Goal: Task Accomplishment & Management: Manage account settings

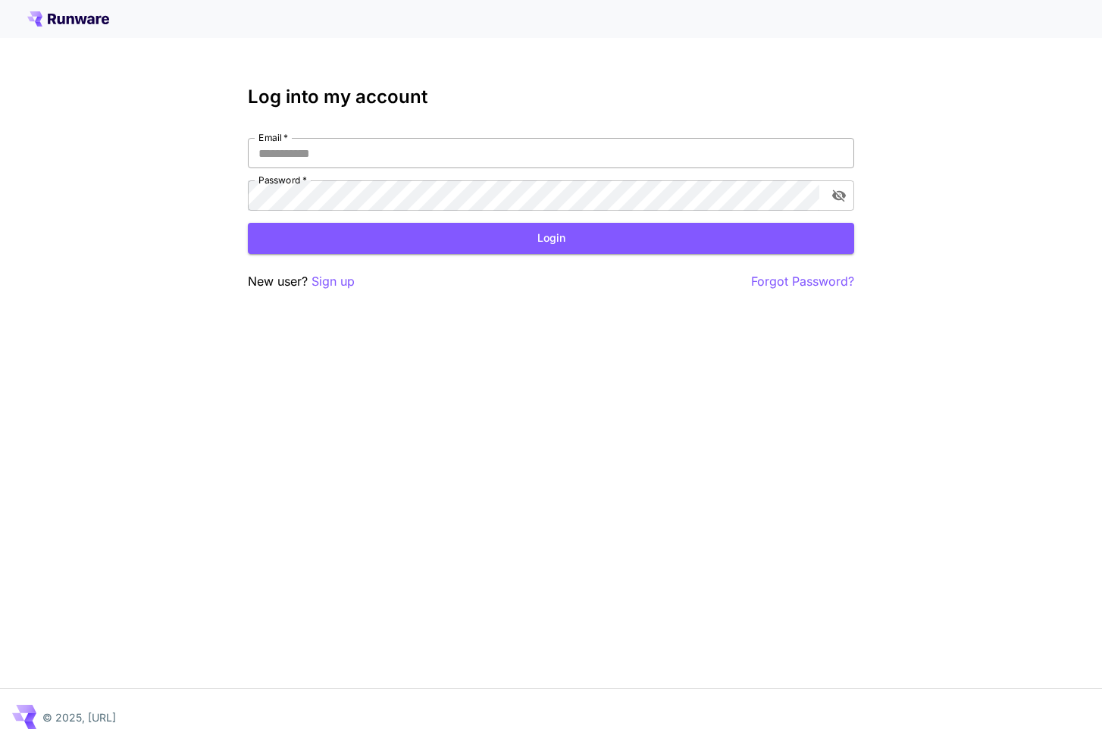
paste input "**********"
type input "**********"
click at [477, 228] on button "Login" at bounding box center [551, 238] width 606 height 31
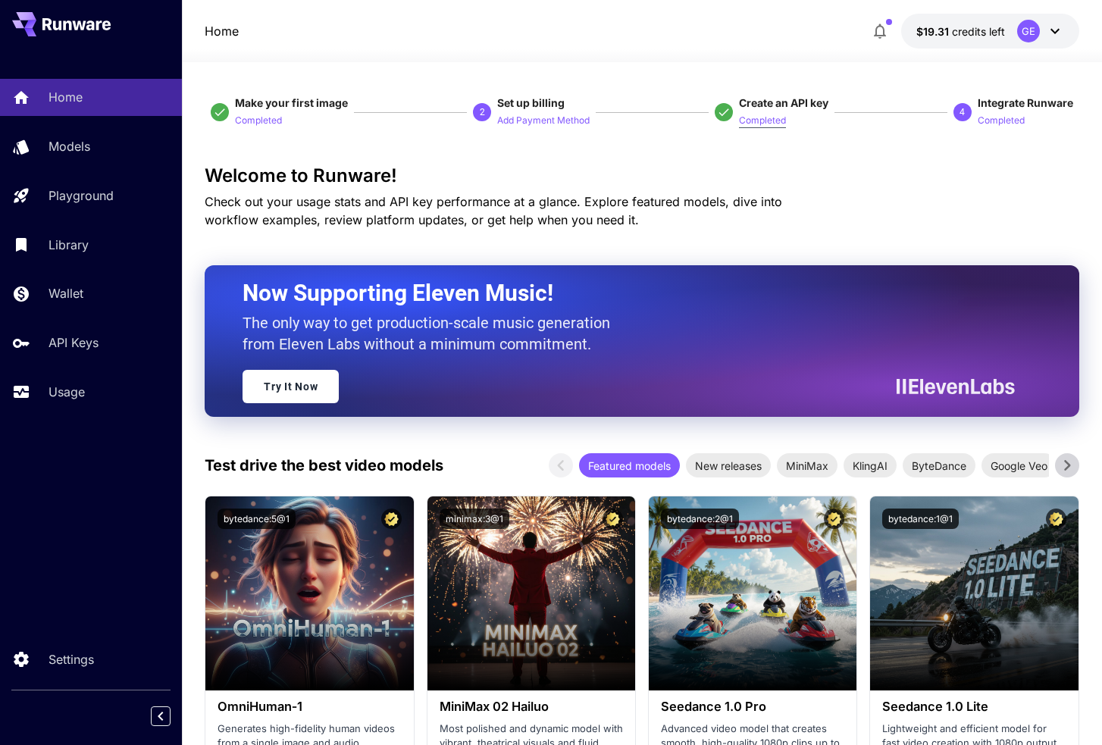
click at [766, 118] on p "Completed" at bounding box center [762, 121] width 47 height 14
click at [789, 100] on span "Create an API key" at bounding box center [783, 102] width 89 height 13
click at [55, 344] on p "API Keys" at bounding box center [77, 342] width 50 height 18
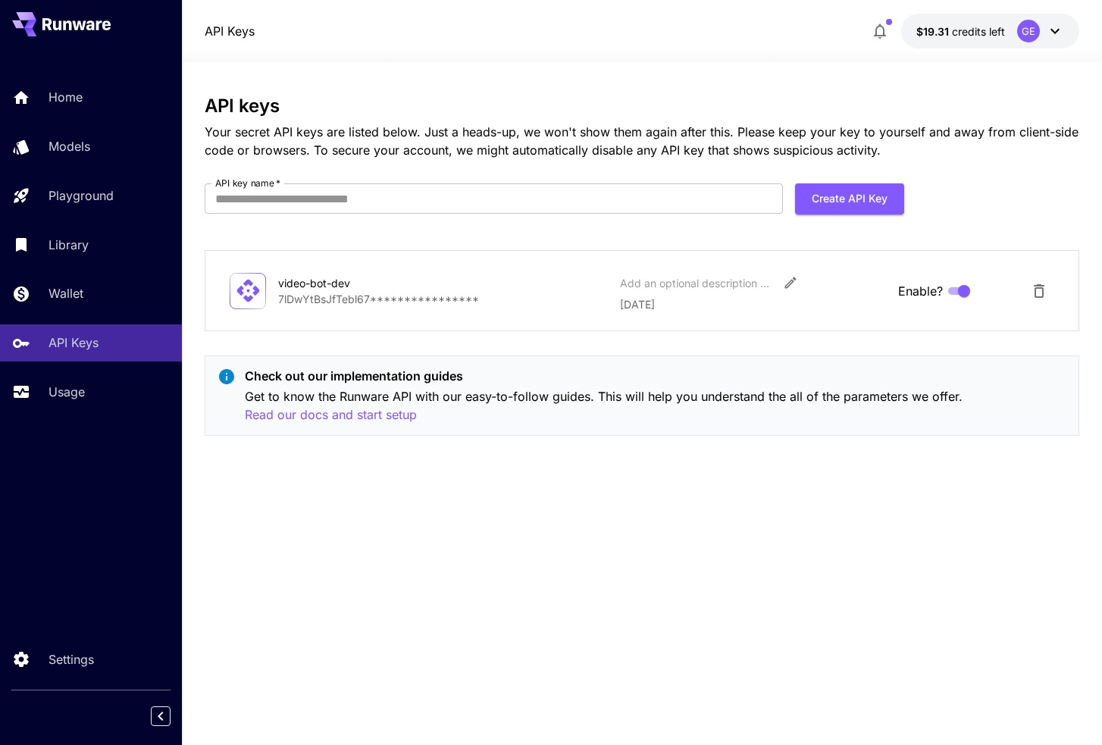
click at [336, 281] on div "video-bot-dev" at bounding box center [354, 283] width 152 height 16
click at [337, 289] on div "video-bot-dev" at bounding box center [354, 283] width 152 height 16
click at [383, 295] on p "**********" at bounding box center [443, 299] width 330 height 16
click at [319, 286] on div "video-bot-dev" at bounding box center [354, 283] width 152 height 16
click at [359, 286] on div "video-bot-dev" at bounding box center [354, 283] width 152 height 16
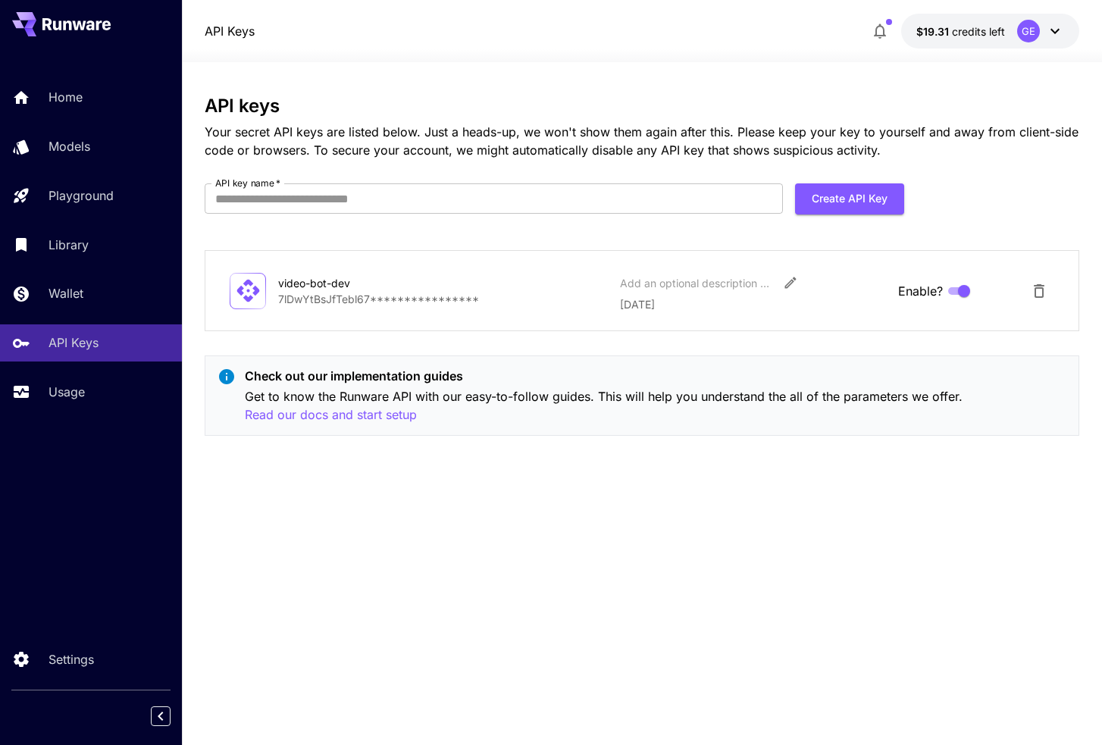
click at [391, 294] on p "**********" at bounding box center [443, 299] width 330 height 16
click at [759, 389] on p "Get to know the Runware API with our easy-to-follow guides. This will help you …" at bounding box center [655, 405] width 820 height 37
click at [1025, 296] on button "Delete API Key" at bounding box center [1039, 291] width 30 height 30
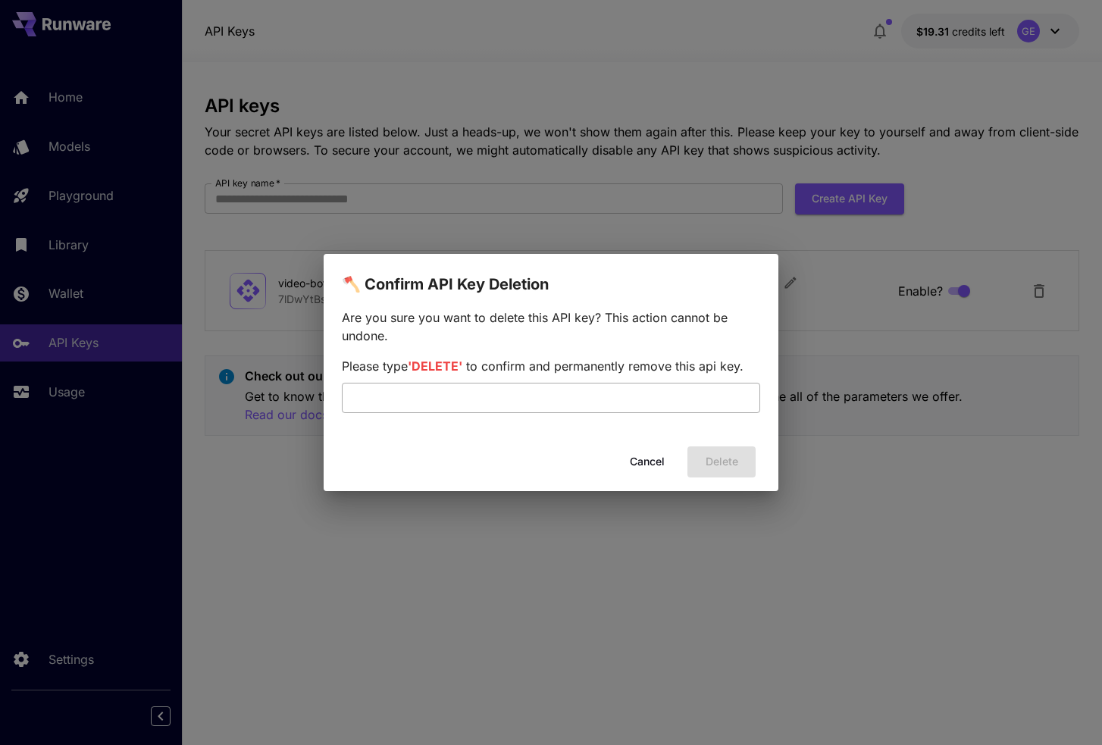
click at [599, 405] on input "text" at bounding box center [551, 398] width 418 height 30
type input "******"
click at [745, 456] on button "Delete" at bounding box center [721, 461] width 68 height 31
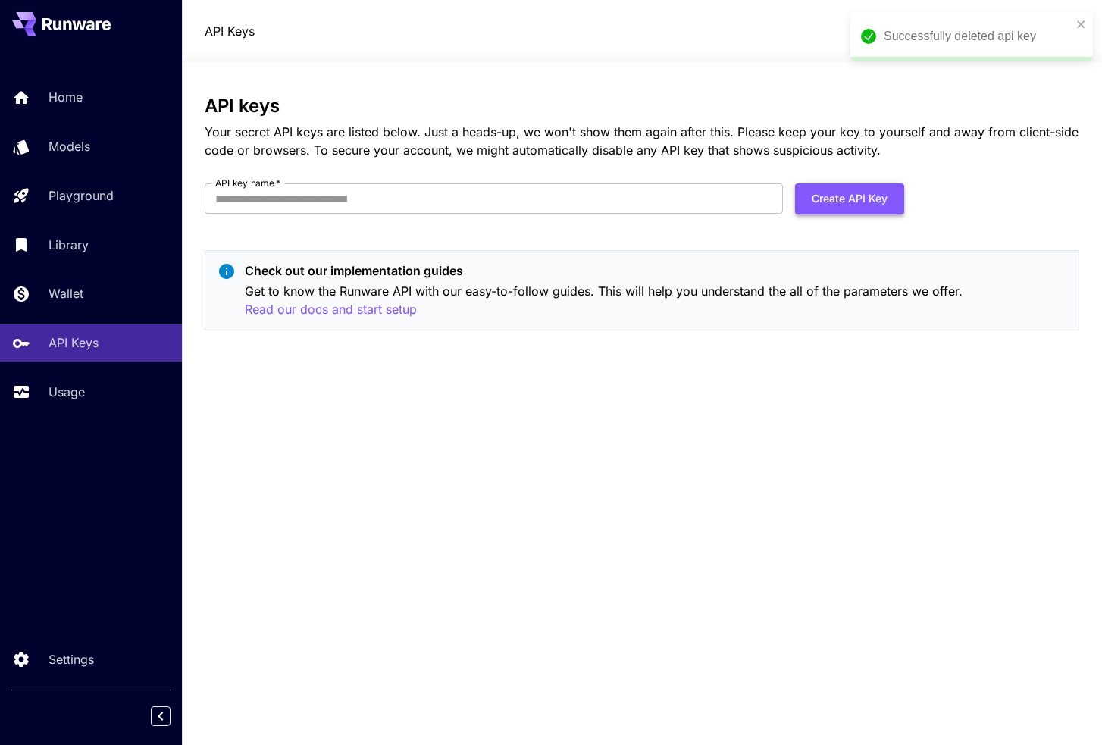
click at [834, 186] on button "Create API Key" at bounding box center [849, 198] width 109 height 31
type input "*"
type input "*********"
click at [818, 190] on button "Create API Key" at bounding box center [849, 198] width 109 height 31
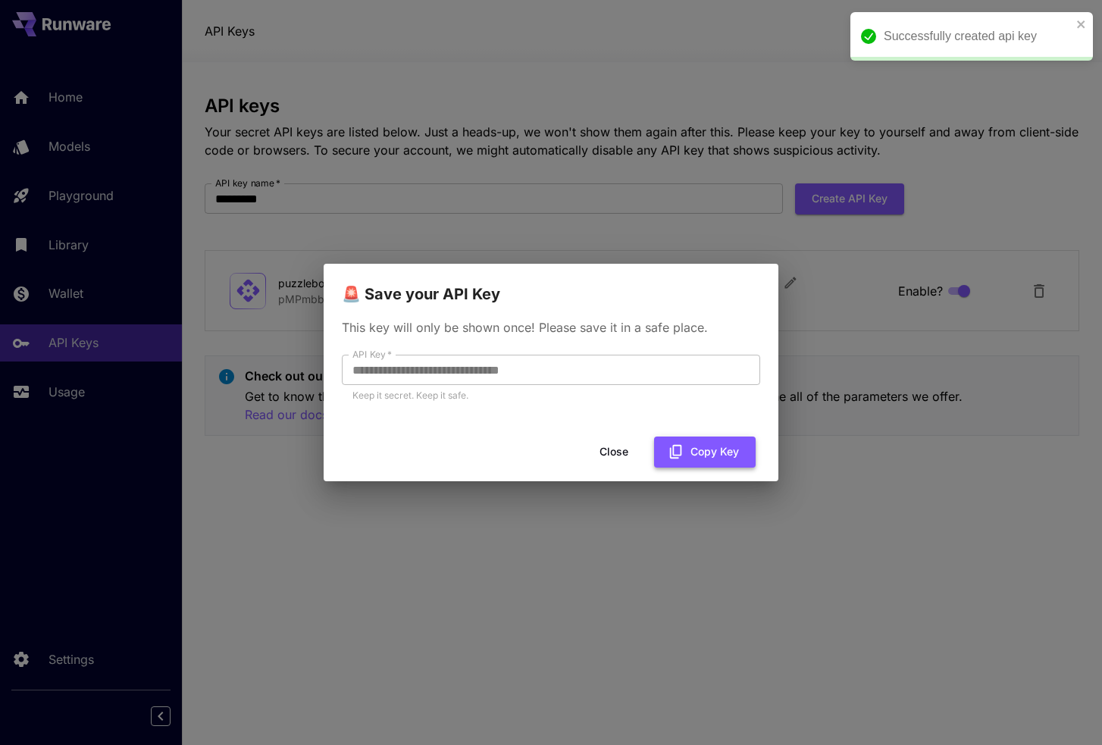
click at [691, 441] on button "Copy Key" at bounding box center [705, 451] width 102 height 31
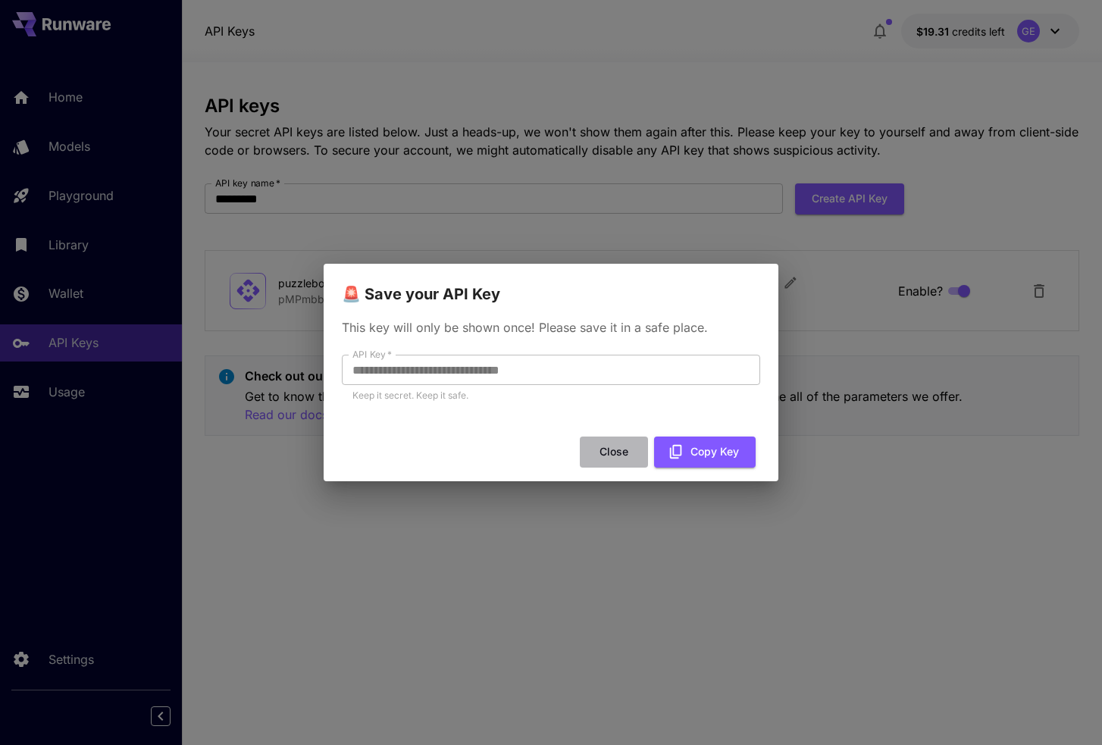
click at [610, 447] on button "Close" at bounding box center [614, 451] width 68 height 31
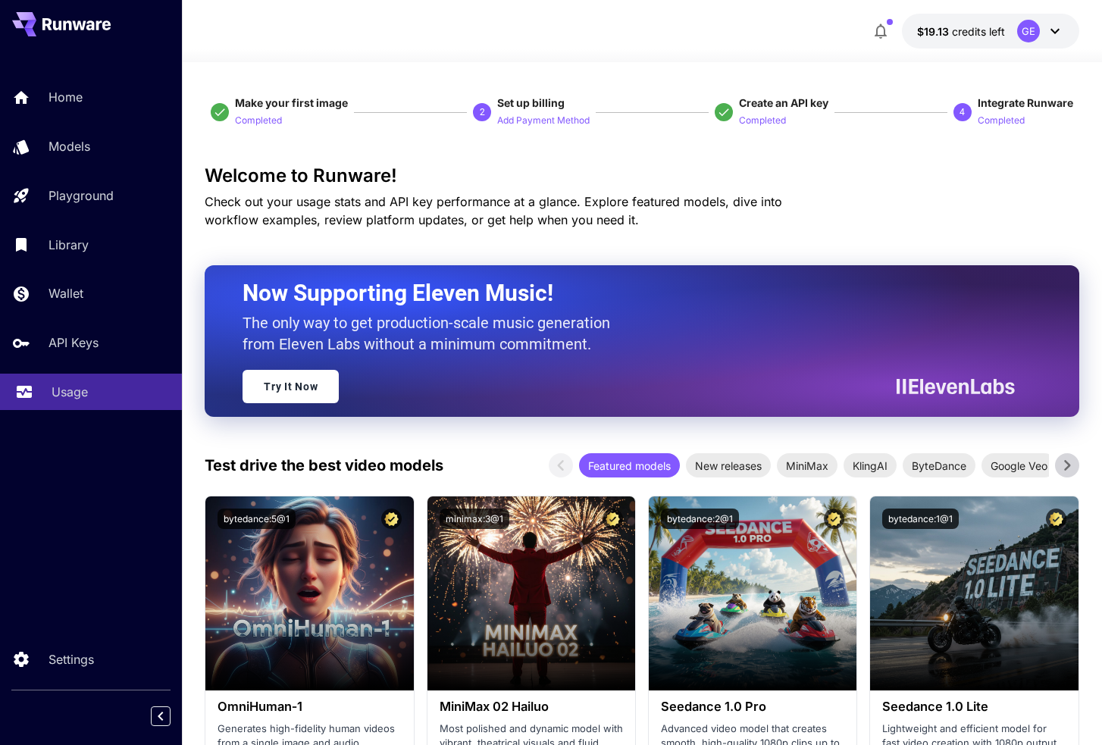
click at [77, 403] on link "Usage" at bounding box center [91, 391] width 182 height 37
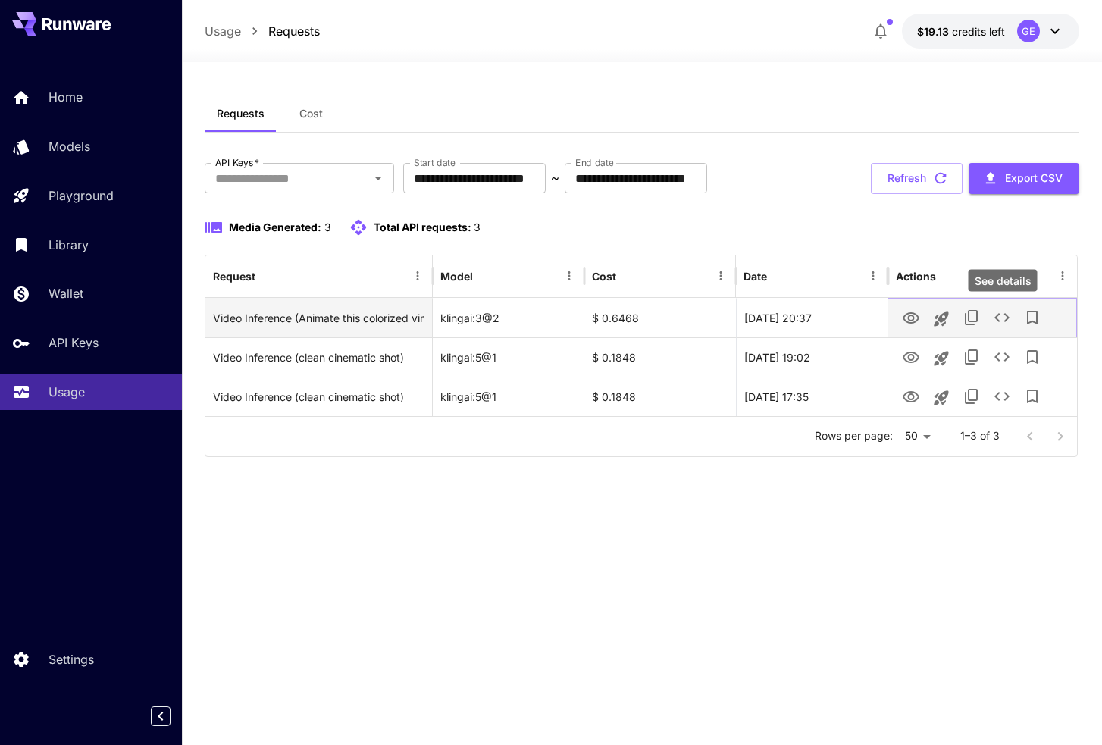
click at [1006, 320] on icon "See details" at bounding box center [1001, 317] width 15 height 9
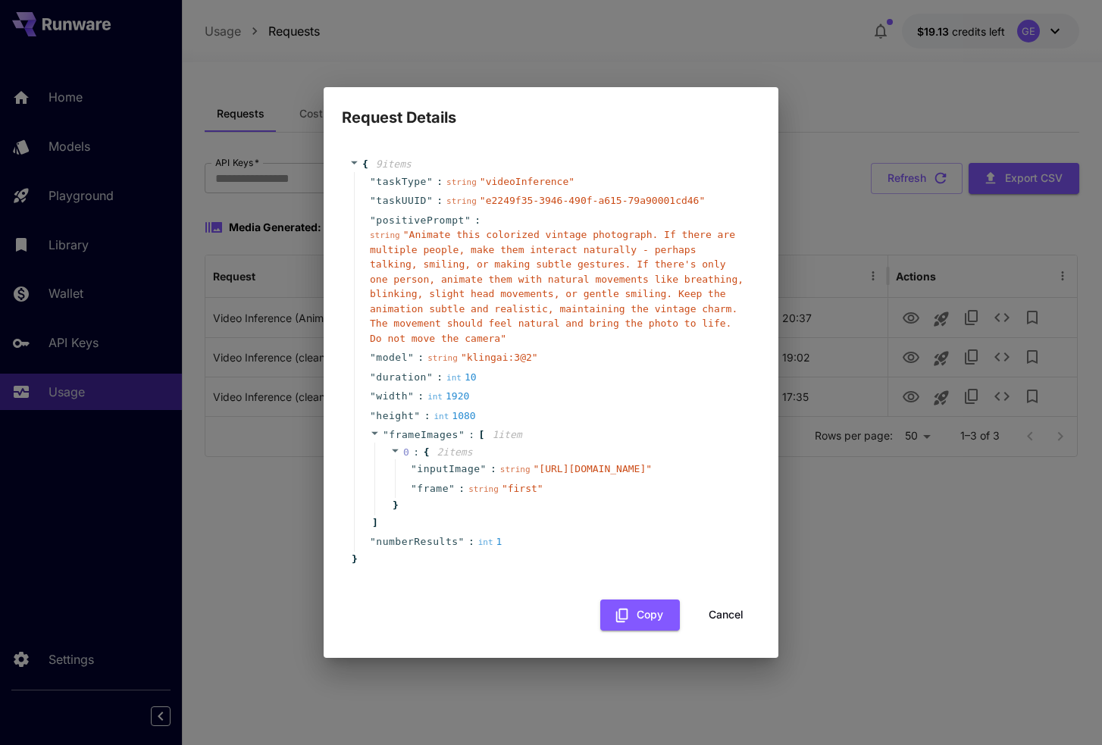
click at [720, 630] on button "Cancel" at bounding box center [726, 614] width 68 height 31
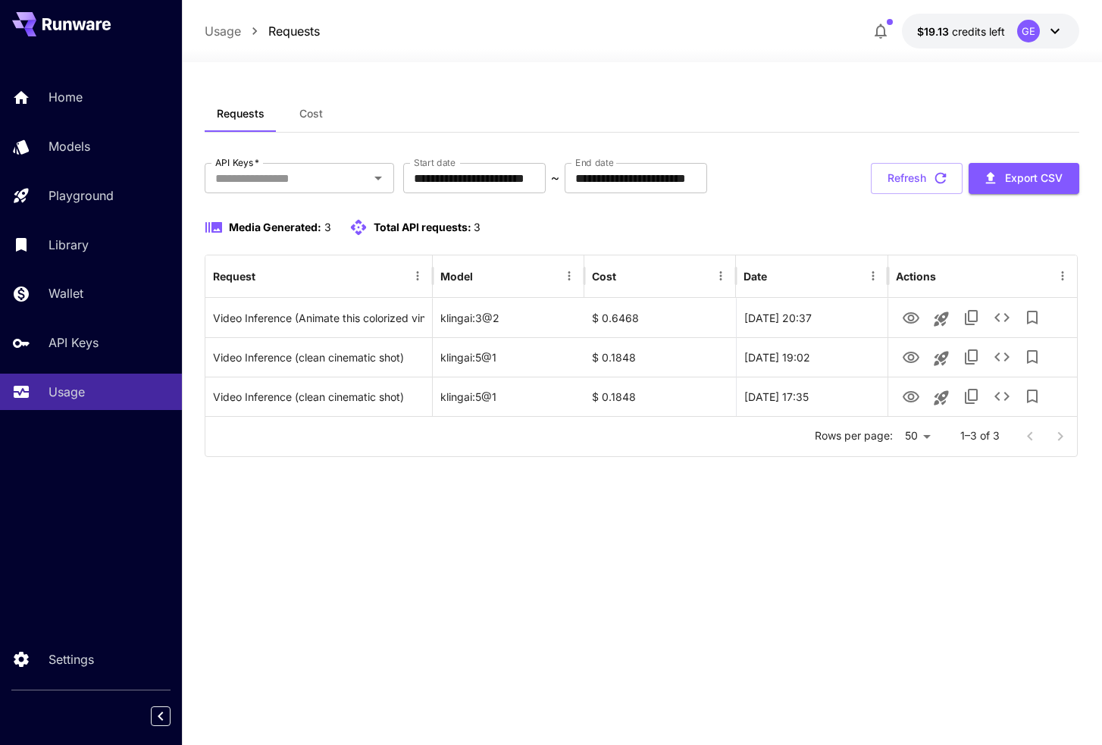
click at [720, 621] on div "**********" at bounding box center [642, 403] width 874 height 616
click at [924, 192] on button "Refresh" at bounding box center [916, 178] width 92 height 31
click at [923, 193] on div "**********" at bounding box center [642, 310] width 874 height 294
click at [924, 187] on button "Refresh" at bounding box center [916, 178] width 92 height 31
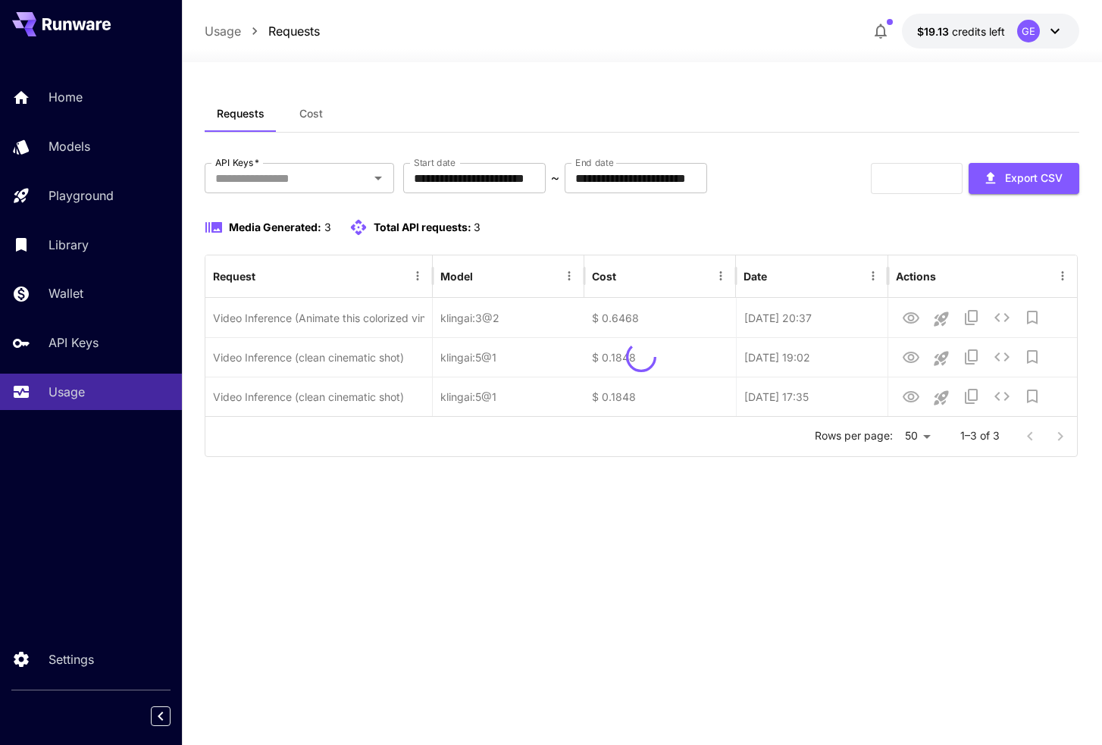
click at [925, 183] on div "Refresh Export CSV" at bounding box center [974, 178] width 208 height 31
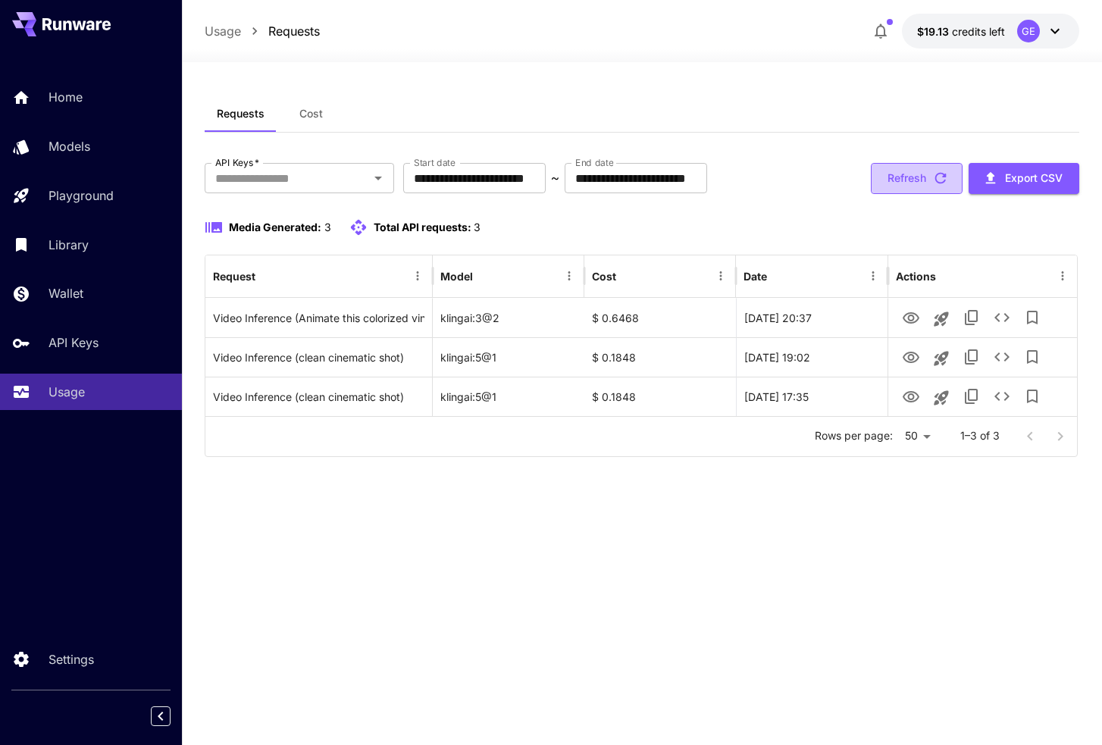
click at [933, 190] on button "Refresh" at bounding box center [916, 178] width 92 height 31
click at [920, 178] on button "Refresh" at bounding box center [916, 178] width 92 height 31
click at [924, 170] on button "Refresh" at bounding box center [916, 178] width 92 height 31
click at [937, 170] on icon "button" at bounding box center [940, 178] width 17 height 17
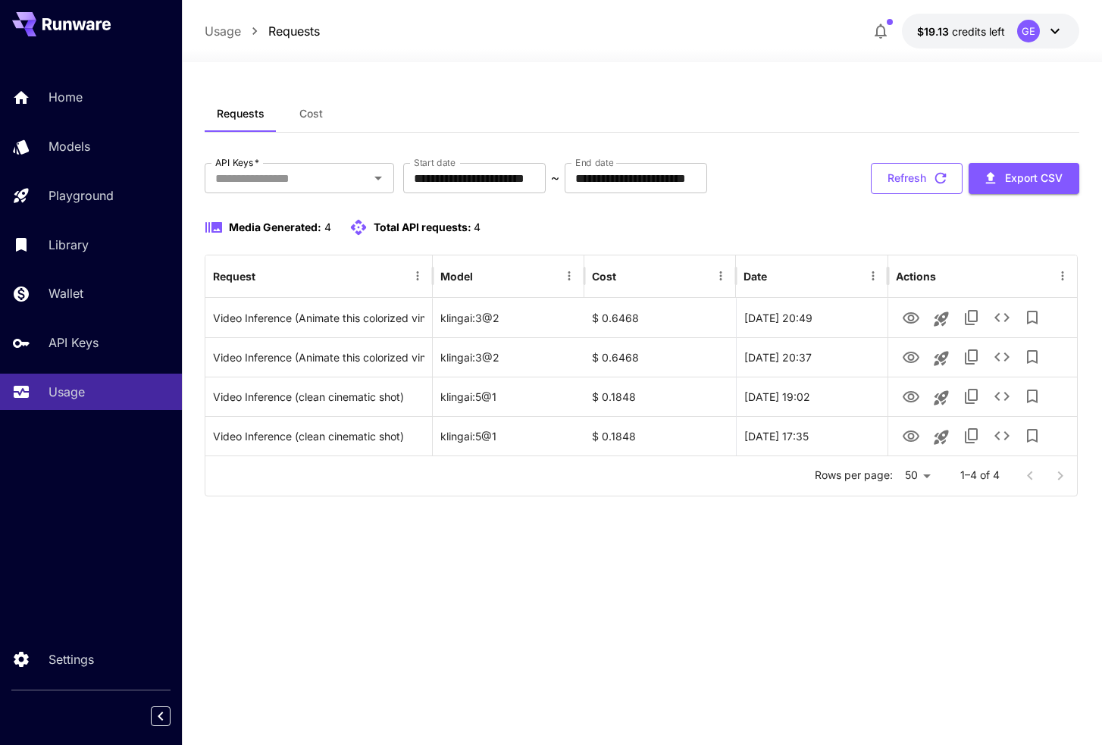
click at [911, 165] on button "Refresh" at bounding box center [916, 178] width 92 height 31
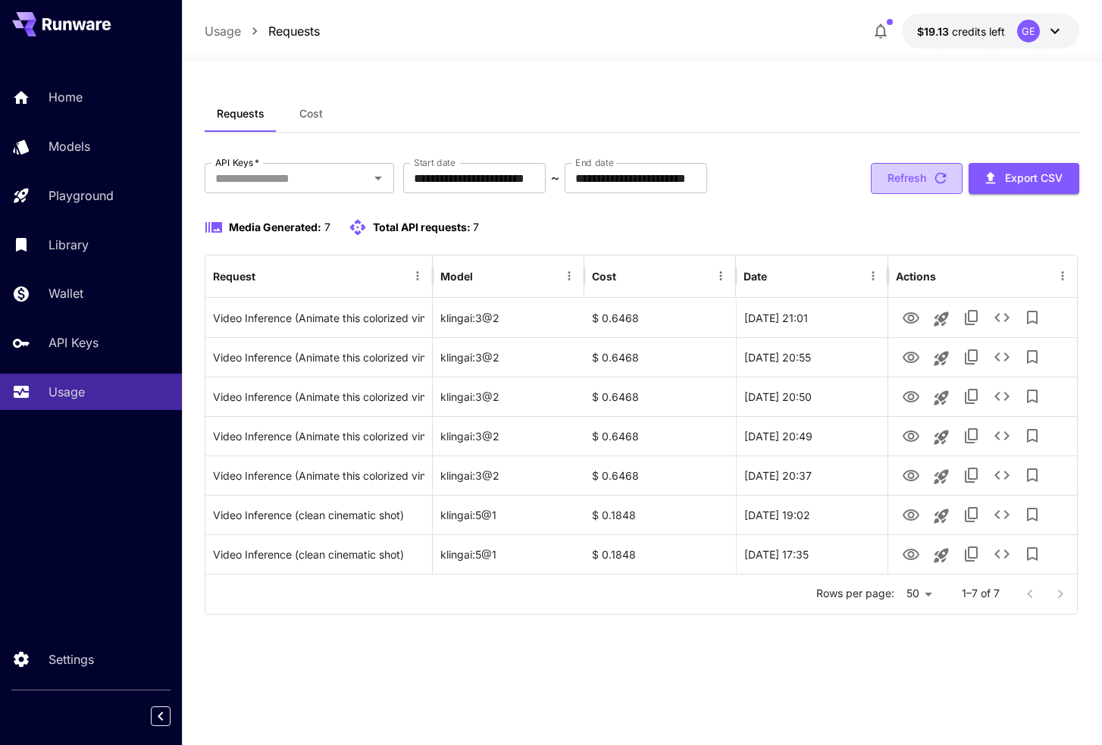
click at [931, 189] on button "Refresh" at bounding box center [916, 178] width 92 height 31
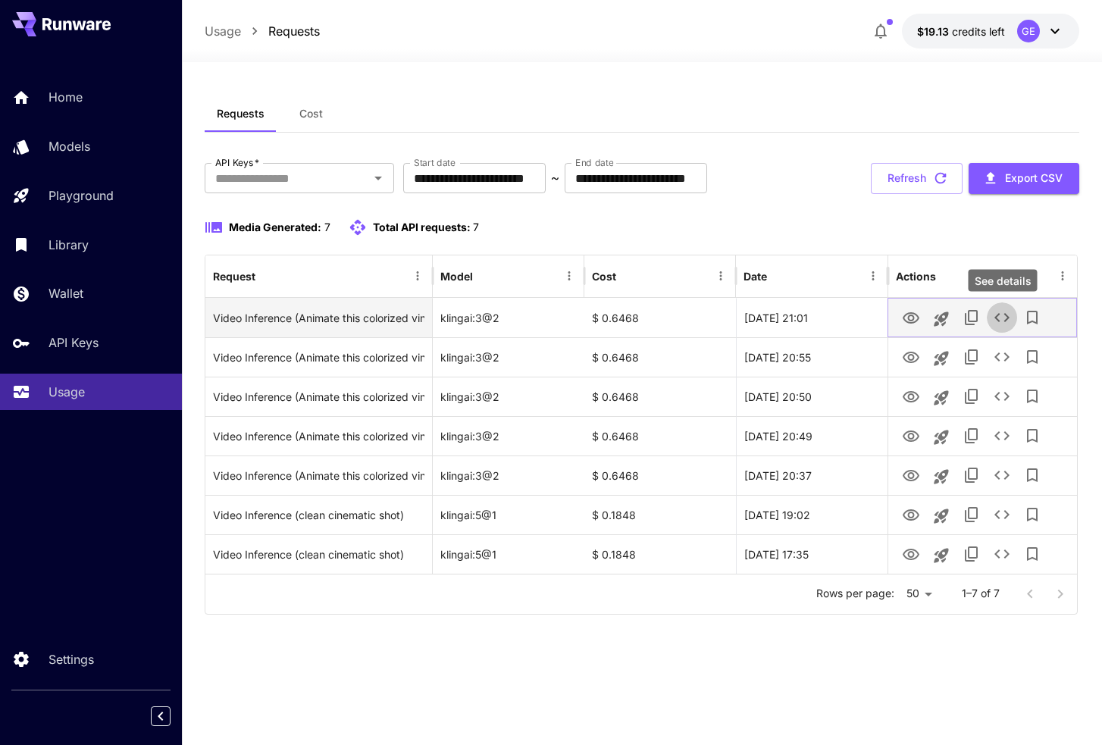
click at [999, 320] on icon "See details" at bounding box center [1001, 317] width 15 height 9
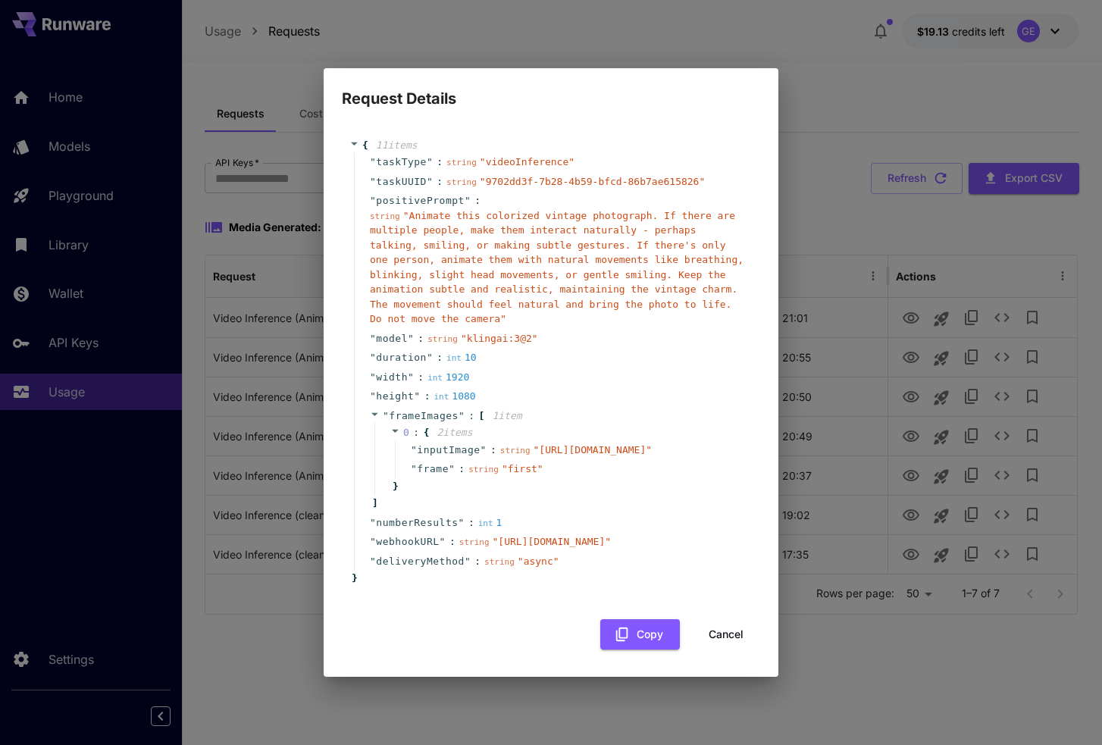
click at [902, 392] on div "Request Details { 11 item s " taskType " : string " videoInference " " taskUUID…" at bounding box center [551, 372] width 1102 height 745
click at [1026, 304] on div "Request Details { 11 item s " taskType " : string " videoInference " " taskUUID…" at bounding box center [551, 372] width 1102 height 745
click at [737, 650] on button "Cancel" at bounding box center [726, 634] width 68 height 31
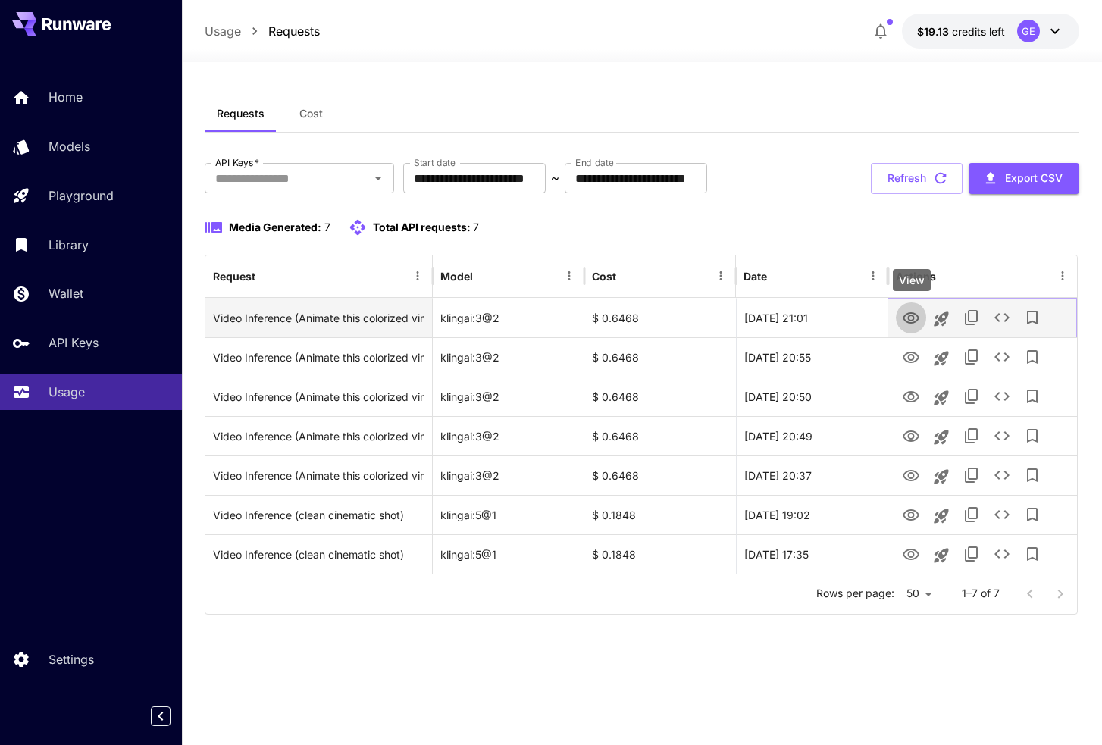
click at [910, 319] on icon "View" at bounding box center [910, 317] width 17 height 11
